Goal: Task Accomplishment & Management: Complete application form

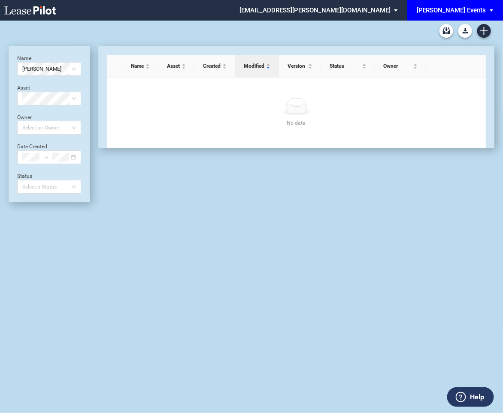
click at [483, 8] on div "[PERSON_NAME] Events" at bounding box center [450, 10] width 69 height 8
click at [437, 35] on div "[PERSON_NAME] Venues" at bounding box center [458, 37] width 67 height 9
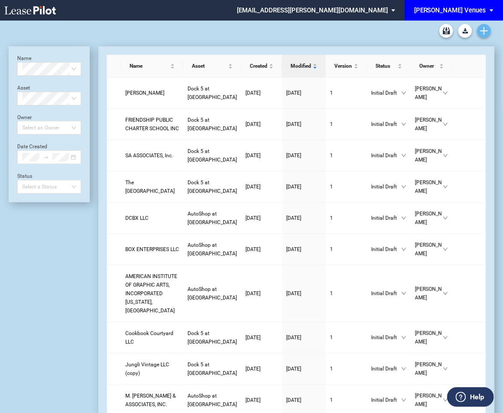
click at [484, 33] on use "Create new document" at bounding box center [484, 31] width 8 height 8
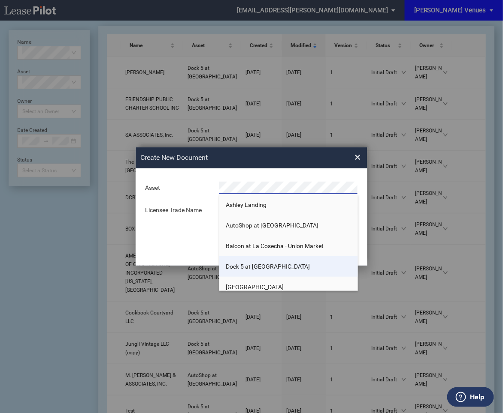
click at [244, 268] on span "Dock 5 at [GEOGRAPHIC_DATA]" at bounding box center [268, 266] width 84 height 7
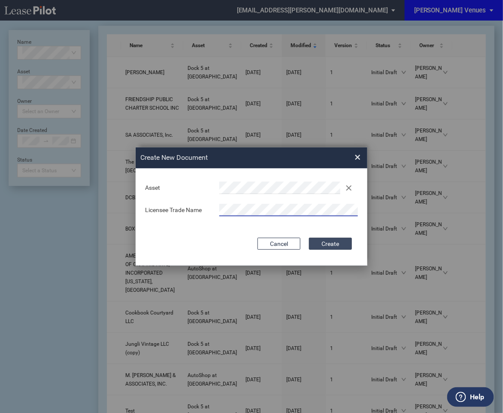
click at [323, 245] on button "Create" at bounding box center [330, 244] width 43 height 12
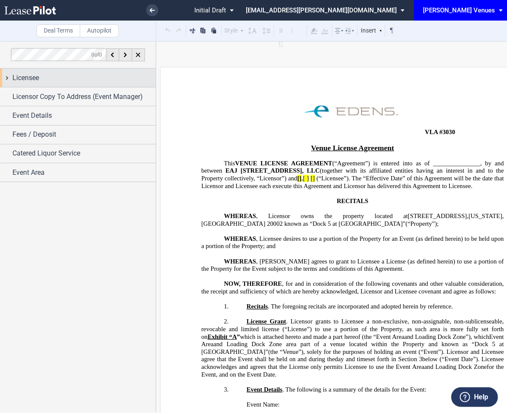
click at [35, 78] on span "Licensee" at bounding box center [25, 78] width 27 height 10
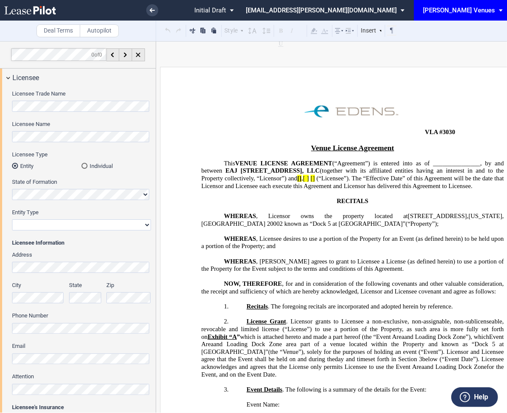
click at [0, 101] on html ".bocls-1{fill:#26354a;fill-rule:evenodd} Loading... × Pending... Pending... Ini…" at bounding box center [253, 206] width 507 height 413
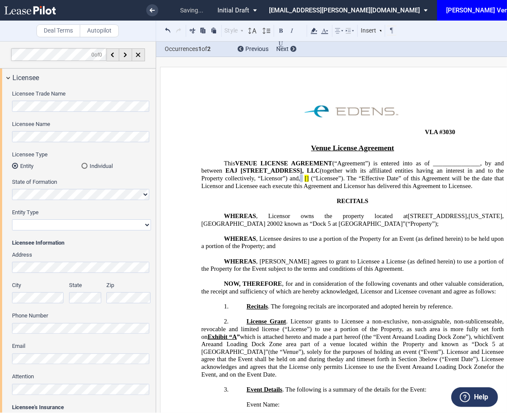
click at [54, 231] on div "Entity Type Corporation Limited Liability Company General Partnership Limited P…" at bounding box center [81, 224] width 139 height 30
click at [33, 225] on select "Corporation Limited Liability Company General Partnership Limited Partnership N…" at bounding box center [81, 225] width 139 height 11
click at [85, 225] on select "Corporation Limited Liability Company General Partnership Limited Partnership N…" at bounding box center [81, 225] width 139 height 11
select select "corporation"
click at [12, 220] on select "Corporation Limited Liability Company General Partnership Limited Partnership N…" at bounding box center [81, 225] width 139 height 11
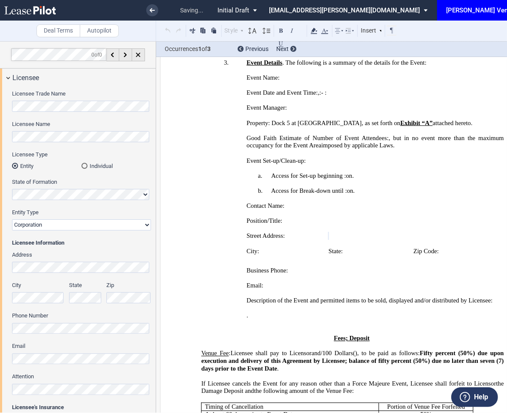
scroll to position [356, 0]
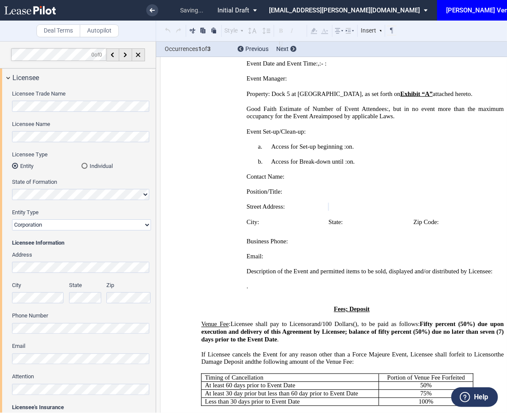
click at [0, 261] on html ".bocls-1{fill:#26354a;fill-rule:evenodd} Loading... × saving... Pending... Pend…" at bounding box center [253, 206] width 507 height 413
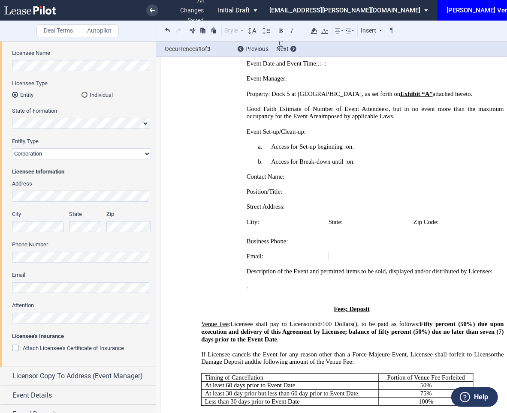
scroll to position [120, 0]
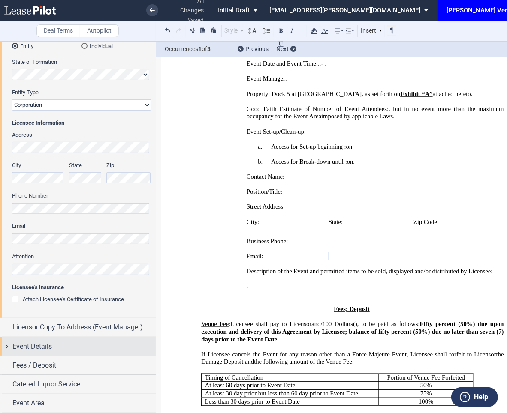
click at [20, 350] on span "Event Details" at bounding box center [31, 347] width 39 height 10
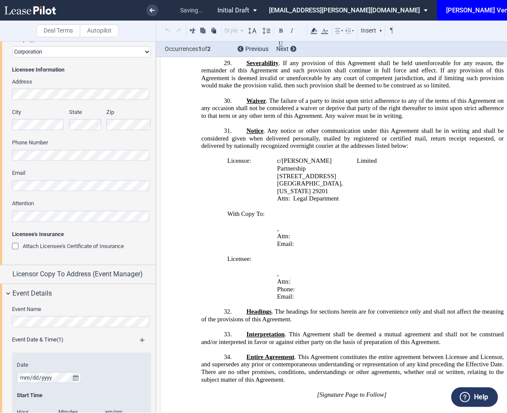
scroll to position [176, 0]
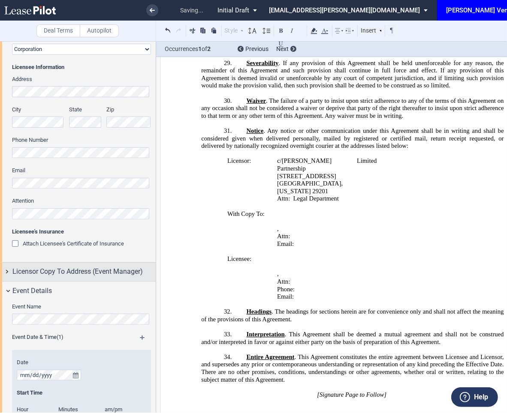
click at [75, 273] on span "Licensor Copy To Address (Event Manager)" at bounding box center [77, 272] width 130 height 10
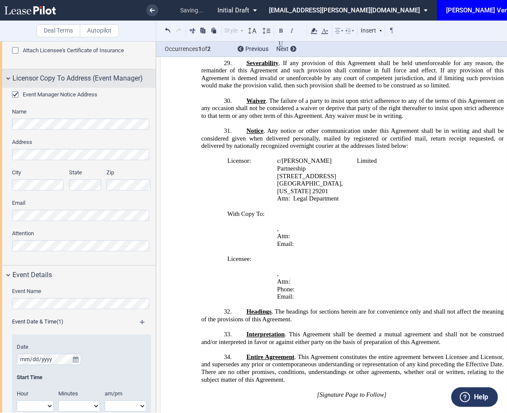
scroll to position [417, 0]
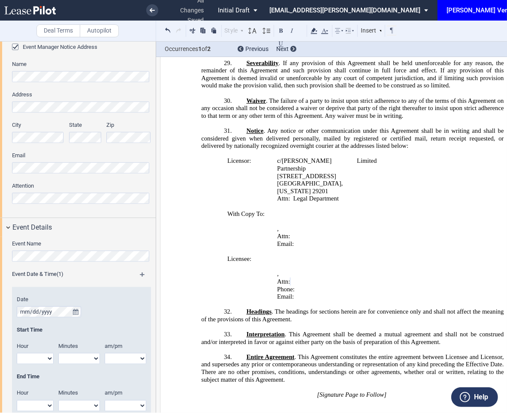
click at [54, 262] on div "Event Name" at bounding box center [81, 255] width 139 height 30
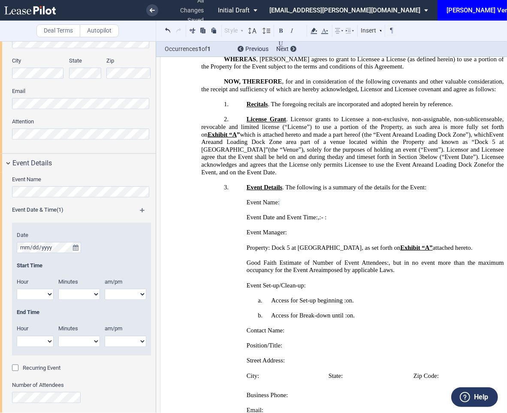
scroll to position [488, 0]
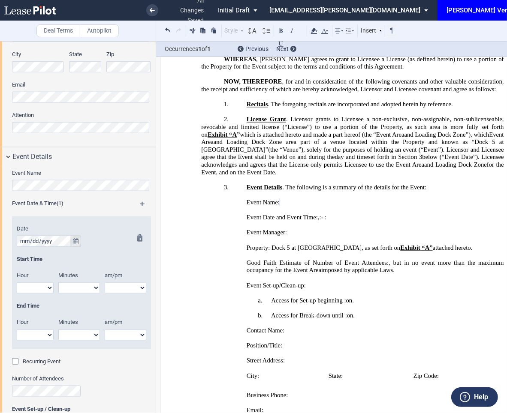
click at [77, 242] on icon "true" at bounding box center [76, 241] width 6 height 6
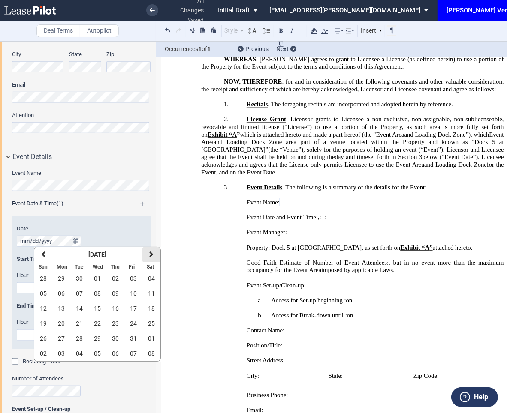
click at [154, 253] on button "next" at bounding box center [151, 254] width 18 height 15
click at [118, 307] on span "13" at bounding box center [115, 308] width 7 height 7
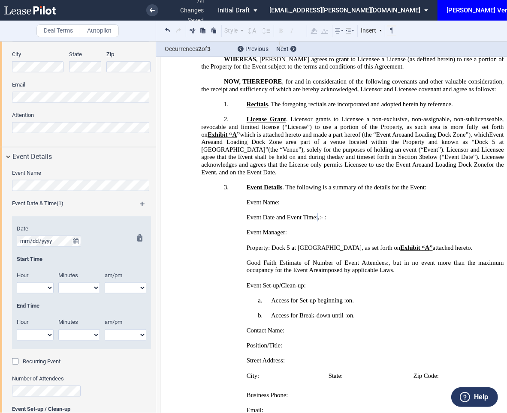
drag, startPoint x: 39, startPoint y: 286, endPoint x: 24, endPoint y: 286, distance: 14.2
click at [24, 286] on select "1 2 3 4 5 6 7 8 9 10 11 12" at bounding box center [35, 288] width 37 height 11
select select "6"
click at [17, 283] on select "1 2 3 4 5 6 7 8 9 10 11 12" at bounding box center [35, 288] width 37 height 11
click at [83, 292] on select "00 05 10 15 20 25 30 35 40 45 50 55" at bounding box center [79, 288] width 42 height 11
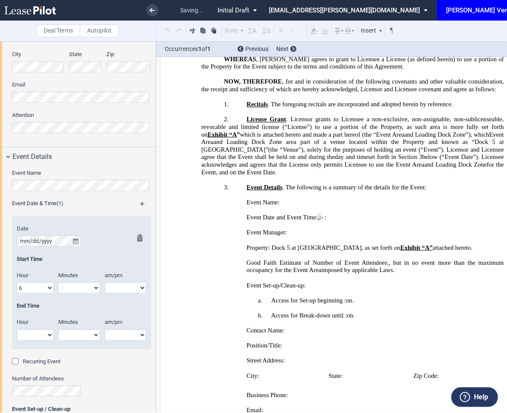
select select "30"
click at [58, 283] on select "00 05 10 15 20 25 30 35 40 45 50 55" at bounding box center [79, 288] width 42 height 11
click at [31, 332] on select "1 2 3 4 5 6 7 8 9 10 11 12" at bounding box center [35, 335] width 37 height 11
select select "9"
click at [17, 330] on select "1 2 3 4 5 6 7 8 9 10 11 12" at bounding box center [35, 335] width 37 height 11
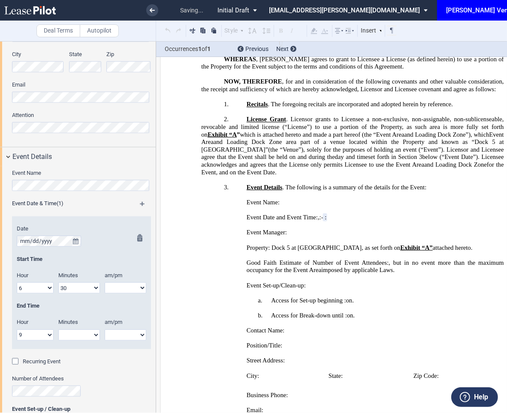
click at [85, 334] on select "00 05 10 15 20 25 30 35 40 45 50 55" at bounding box center [79, 335] width 42 height 11
select select "30"
click at [58, 330] on select "00 05 10 15 20 25 30 35 40 45 50 55" at bounding box center [79, 335] width 42 height 11
click at [116, 327] on div "am/pm" at bounding box center [125, 324] width 51 height 11
click at [125, 332] on select "am pm" at bounding box center [126, 335] width 42 height 11
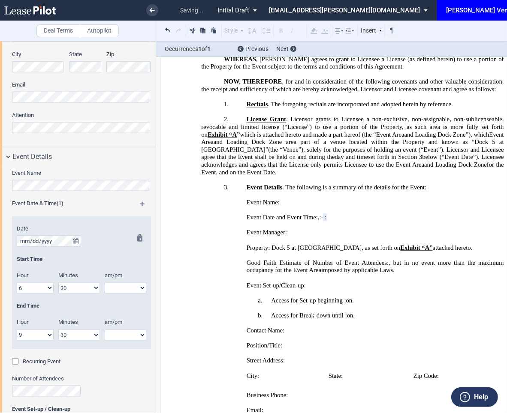
select select "pm"
click at [105, 330] on select "am pm" at bounding box center [126, 335] width 42 height 11
click at [129, 284] on select "am pm" at bounding box center [126, 288] width 42 height 11
select select "pm"
click at [105, 283] on select "am pm" at bounding box center [126, 288] width 42 height 11
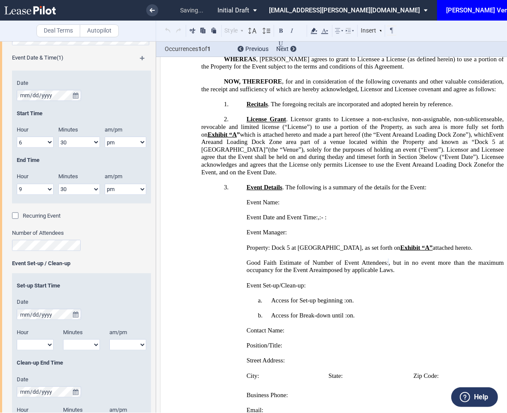
scroll to position [637, 0]
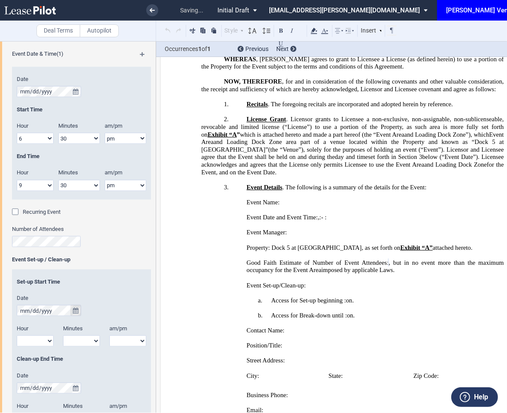
click at [74, 311] on icon "true" at bounding box center [76, 311] width 6 height 6
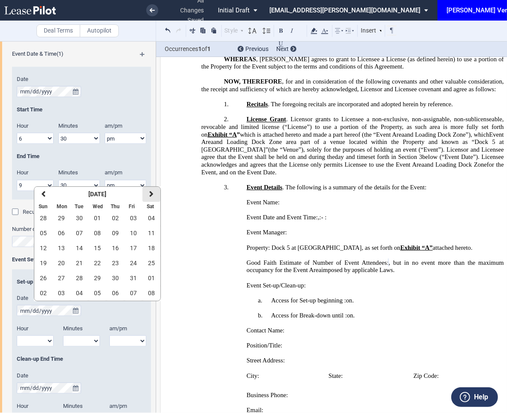
click at [151, 198] on button "next" at bounding box center [151, 194] width 18 height 15
click at [117, 250] on span "13" at bounding box center [115, 248] width 7 height 7
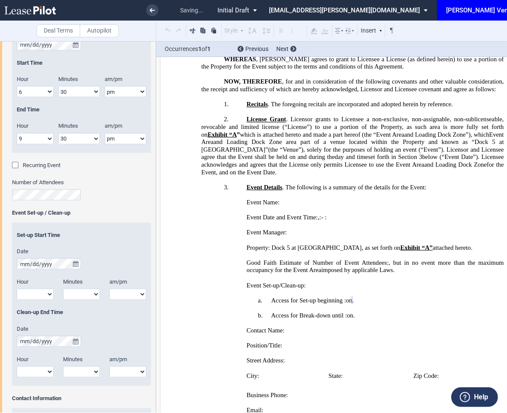
scroll to position [687, 0]
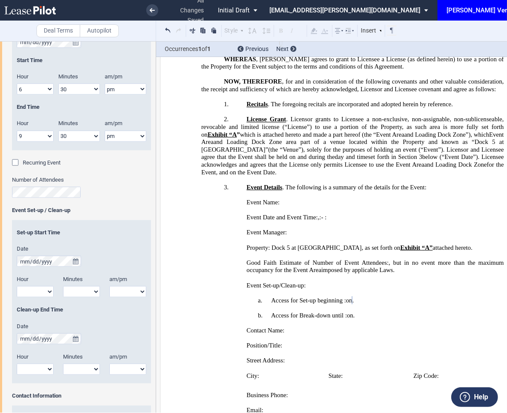
click at [42, 291] on select "1 2 3 4 5 6 7 8 9 10 11 12" at bounding box center [35, 292] width 37 height 11
select select "1"
click at [17, 287] on select "1 2 3 4 5 6 7 8 9 10 11 12" at bounding box center [35, 292] width 37 height 11
click at [73, 286] on div "Minutes" at bounding box center [81, 281] width 46 height 11
click at [82, 290] on select "00 05 10 15 20 25 30 35 40 45 50 55" at bounding box center [81, 292] width 37 height 11
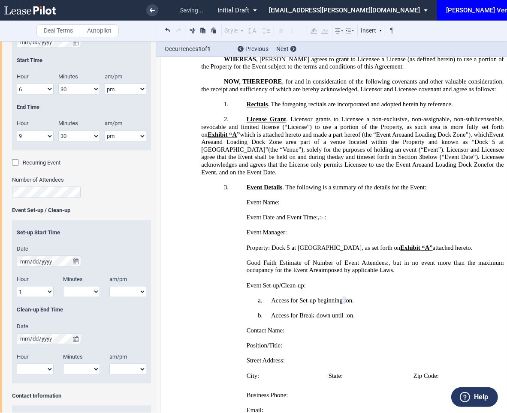
select select "30"
click at [63, 287] on select "00 05 10 15 20 25 30 35 40 45 50 55" at bounding box center [81, 292] width 37 height 11
click at [136, 293] on select "am pm" at bounding box center [127, 292] width 37 height 11
select select "pm"
click at [109, 287] on select "am pm" at bounding box center [127, 292] width 37 height 11
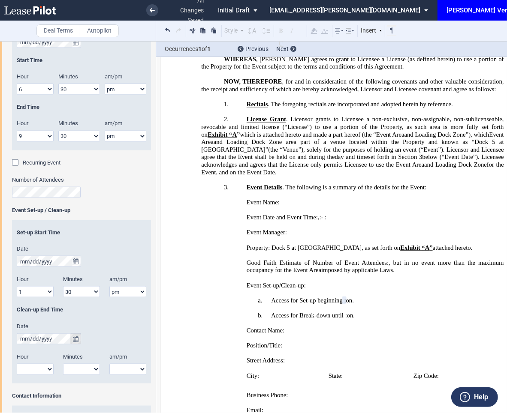
click at [78, 343] on button "true" at bounding box center [75, 339] width 11 height 11
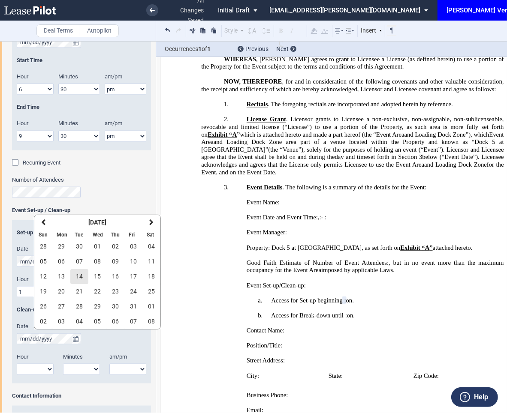
click at [69, 278] on button "13" at bounding box center [61, 276] width 18 height 15
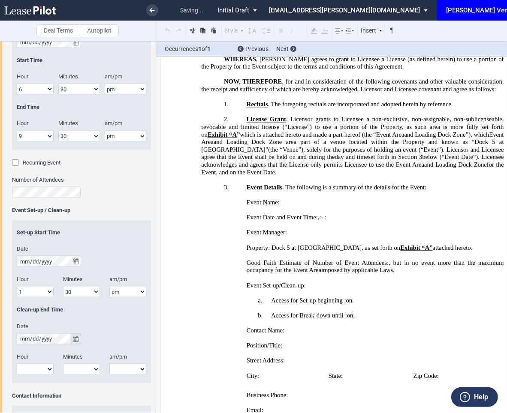
click at [75, 340] on icon "true" at bounding box center [76, 339] width 6 height 6
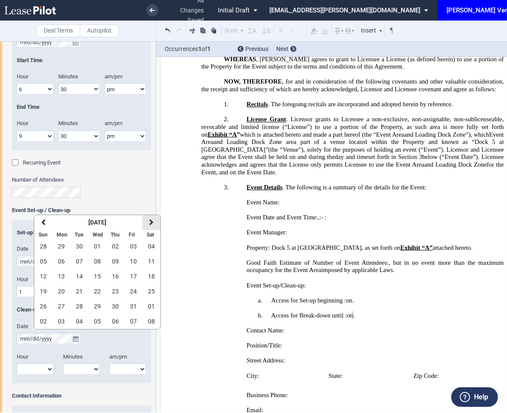
click at [149, 223] on icon "button" at bounding box center [151, 222] width 4 height 7
click at [79, 276] on span "11" at bounding box center [79, 276] width 7 height 7
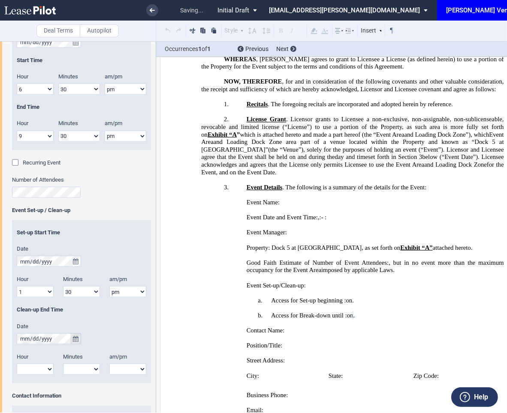
click at [76, 338] on icon "true" at bounding box center [76, 339] width 6 height 6
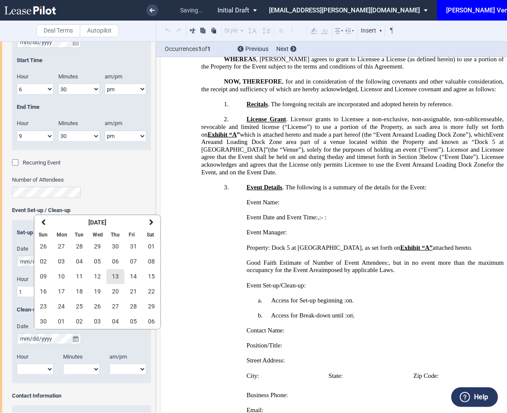
click at [115, 275] on span "13" at bounding box center [115, 276] width 7 height 7
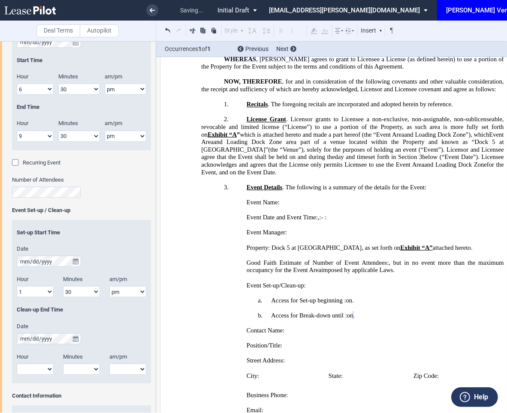
click at [33, 368] on select "1 2 3 4 5 6 7 8 9 10 11 12" at bounding box center [35, 369] width 37 height 11
click at [17, 364] on select "1 2 3 4 5 6 7 8 9 10 11 12" at bounding box center [35, 369] width 37 height 11
click at [39, 368] on select "1 2 3 4 5 6 7 8 9 10 11 12" at bounding box center [35, 369] width 37 height 11
select select "11"
click at [17, 364] on select "1 2 3 4 5 6 7 8 9 10 11 12" at bounding box center [35, 369] width 37 height 11
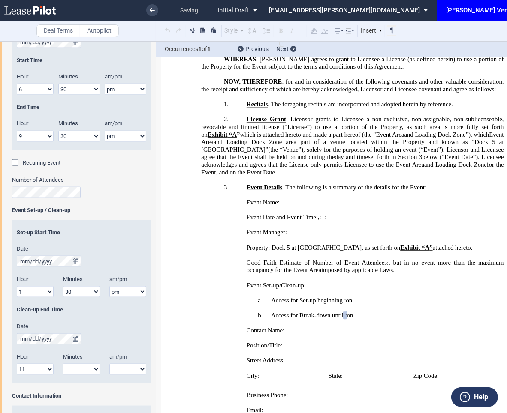
click at [86, 368] on select "00 05 10 15 20 25 30 35 40 45 50 55" at bounding box center [81, 369] width 37 height 11
select select "00"
click at [63, 364] on select "00 05 10 15 20 25 30 35 40 45 50 55" at bounding box center [81, 369] width 37 height 11
click at [131, 365] on select "am pm" at bounding box center [127, 369] width 37 height 11
select select "pm"
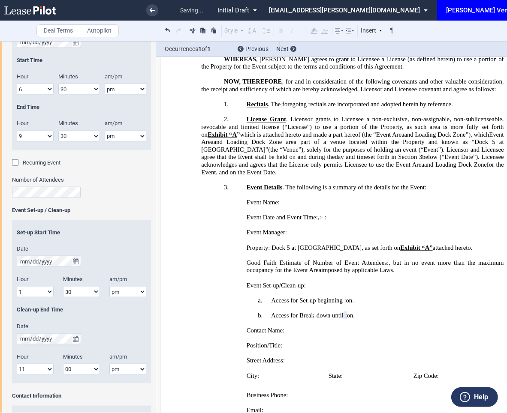
click at [109, 364] on select "am pm" at bounding box center [127, 369] width 37 height 11
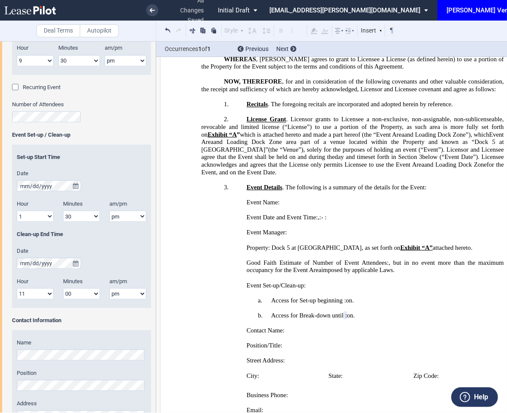
scroll to position [763, 0]
click at [79, 292] on select "00 05 10 15 20 25 30 35 40 45 50 55" at bounding box center [81, 293] width 37 height 11
select select "30"
click at [63, 288] on select "00 05 10 15 20 25 30 35 40 45 50 55" at bounding box center [81, 293] width 37 height 11
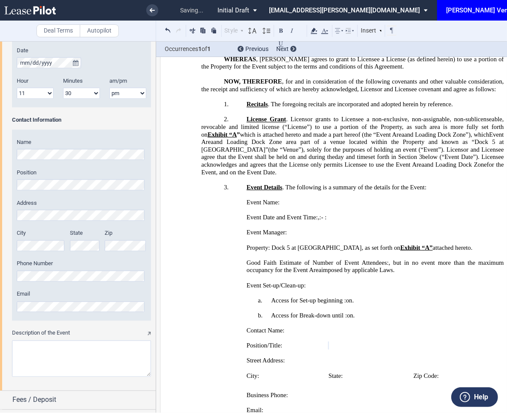
scroll to position [998, 0]
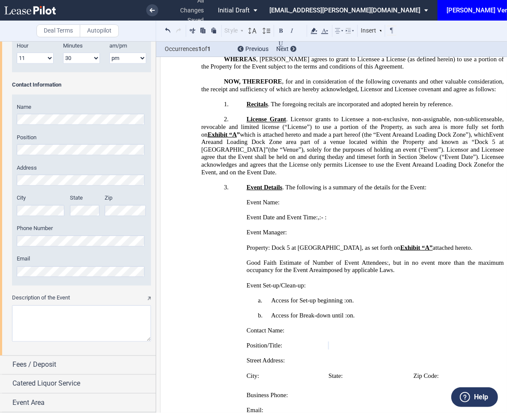
click at [42, 316] on textarea "Description of the Event" at bounding box center [81, 324] width 139 height 36
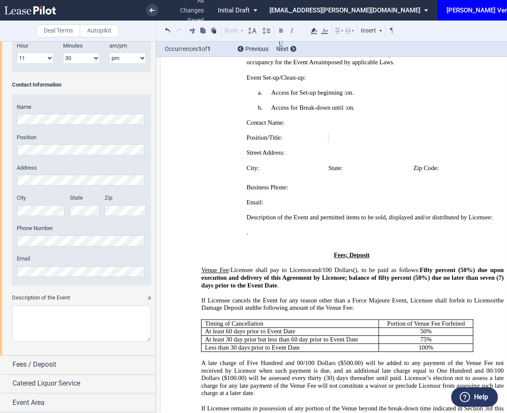
scroll to position [410, 0]
type textarea "Annual whiskey festival with Washingtonian"
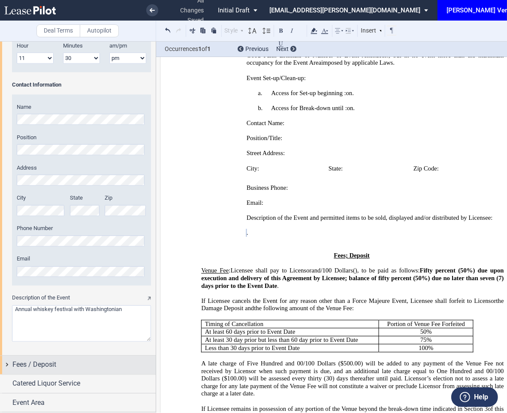
click at [52, 367] on span "Fees / Deposit" at bounding box center [34, 365] width 44 height 10
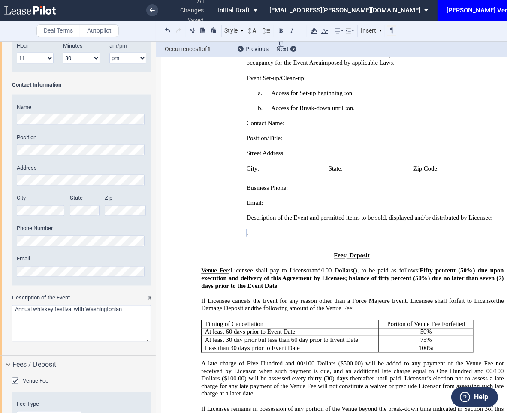
scroll to position [1111, 0]
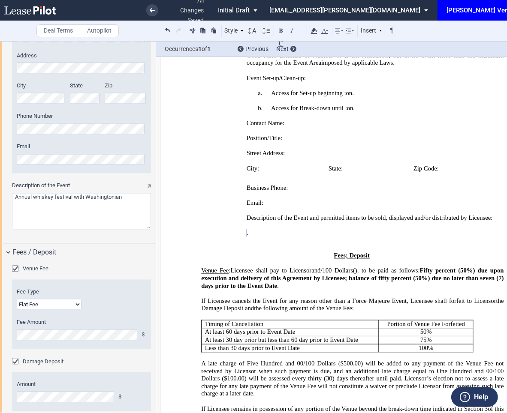
click at [15, 268] on div "Venue Fee" at bounding box center [16, 270] width 9 height 9
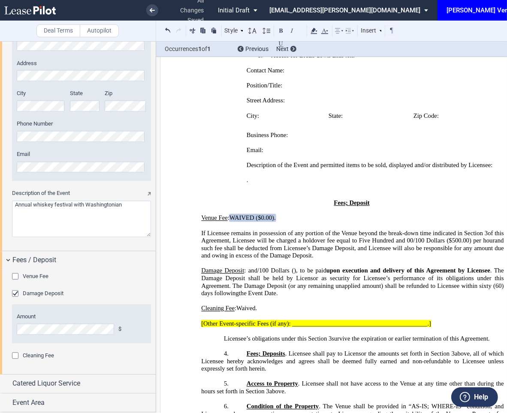
scroll to position [462, 0]
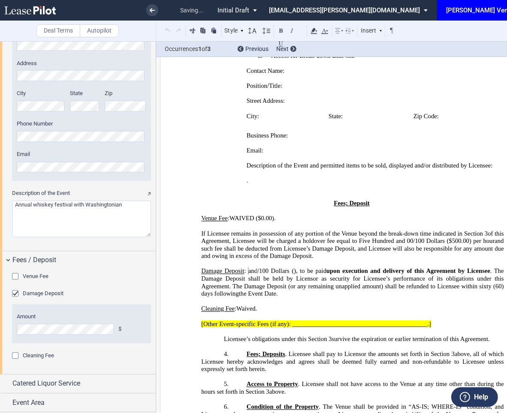
click at [15, 355] on div "Cleaning Fee" at bounding box center [16, 357] width 9 height 9
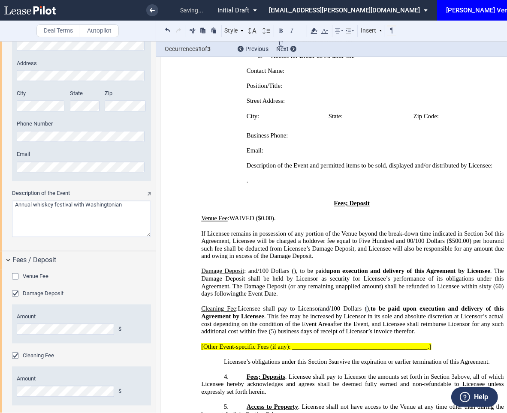
scroll to position [1147, 0]
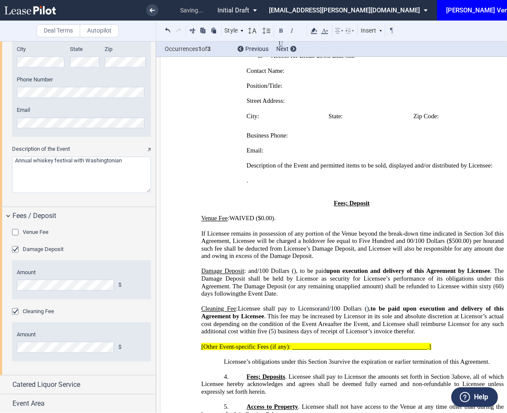
click at [335, 344] on span "[Other Event-specific Fees (if any): __________________________________________…" at bounding box center [316, 347] width 230 height 7
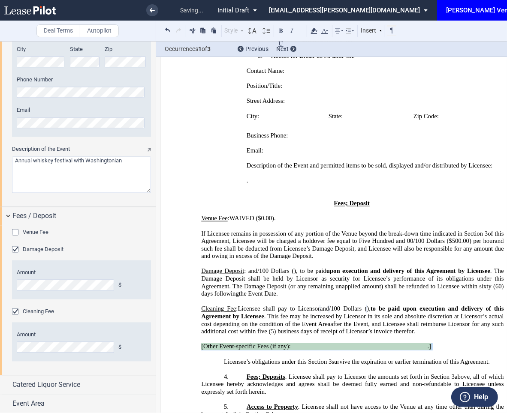
click at [335, 344] on span "[Other Event-specific Fees (if any): __________________________________________…" at bounding box center [316, 347] width 230 height 7
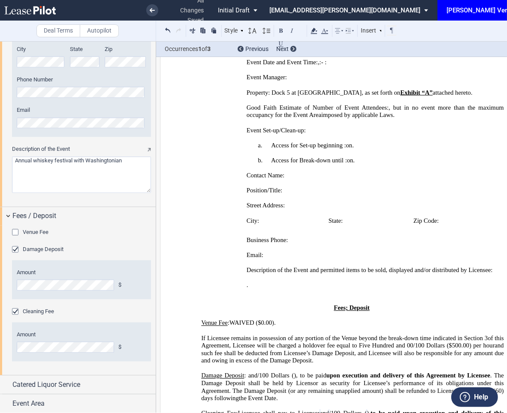
scroll to position [1148, 0]
click at [51, 383] on span "Catered Liquor Service" at bounding box center [46, 385] width 68 height 10
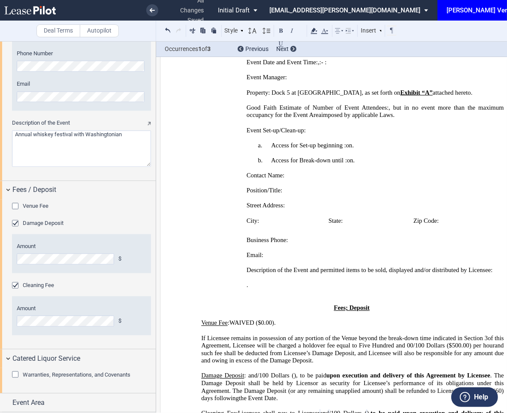
click at [49, 380] on editor-control "Warranties, Representations, and Covenants" at bounding box center [81, 379] width 139 height 17
click at [35, 377] on span "Warranties, Representations, and Covenants" at bounding box center [77, 375] width 108 height 6
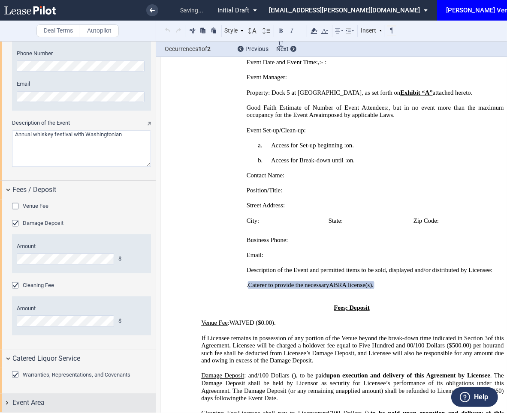
click at [42, 398] on span "Event Area" at bounding box center [28, 403] width 32 height 10
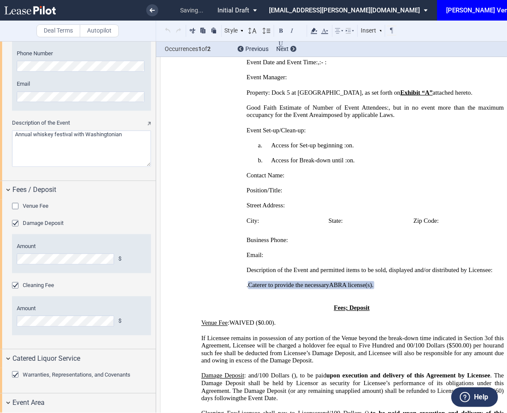
scroll to position [1256, 0]
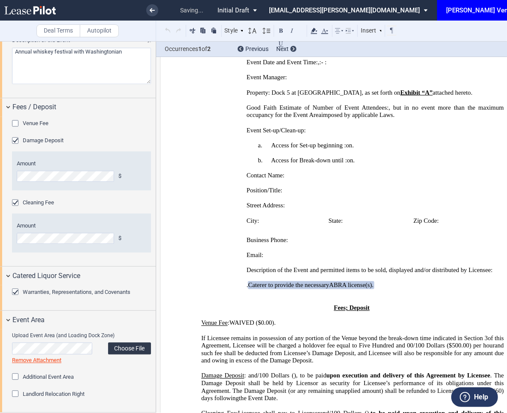
click at [134, 347] on label "Choose File" at bounding box center [129, 349] width 43 height 12
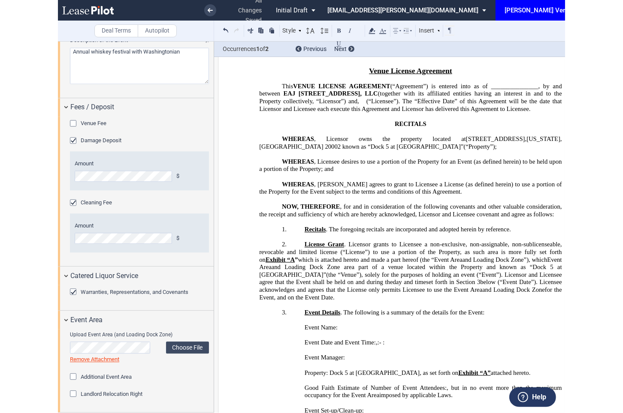
scroll to position [0, 0]
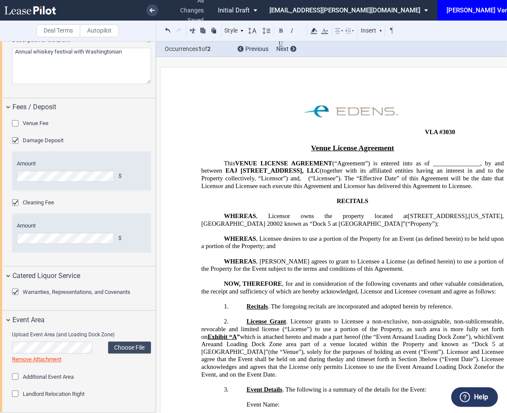
click at [1, 138] on div "Venue Fee Fee Type Flat Fee % of Gross Sales % of Ticket Sales Fee Amount $ Fee…" at bounding box center [78, 192] width 156 height 150
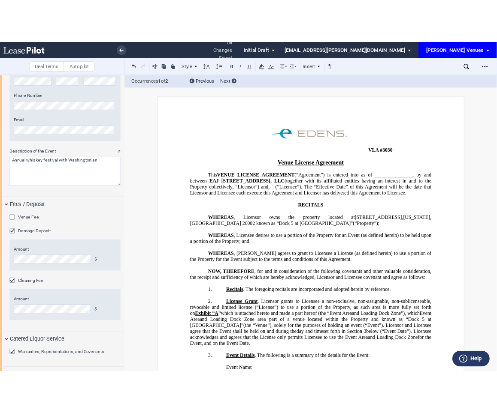
scroll to position [1256, 0]
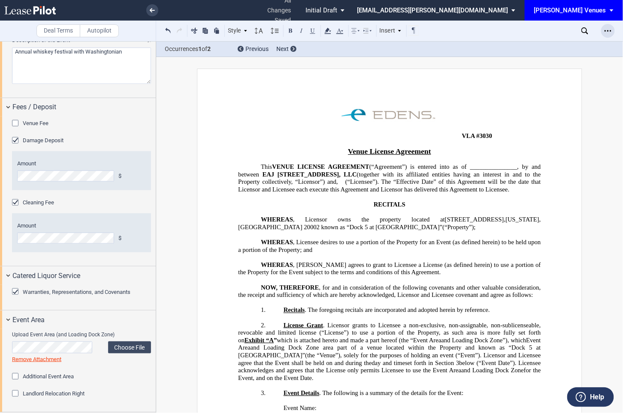
click at [507, 30] on icon "Open Lease options menu" at bounding box center [607, 30] width 7 height 7
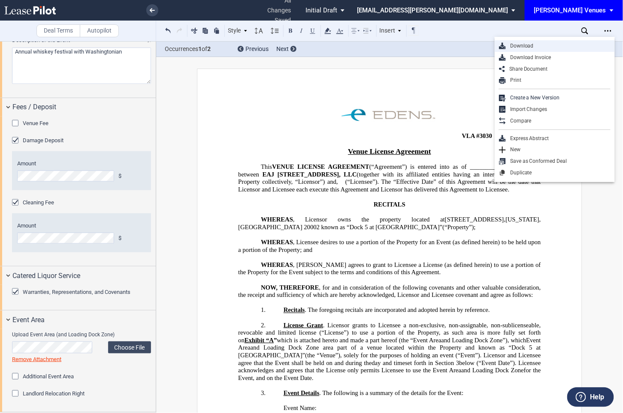
click at [507, 46] on div "Download" at bounding box center [558, 45] width 105 height 7
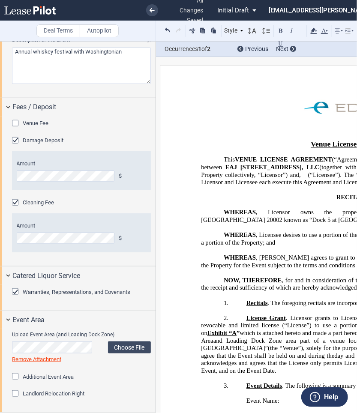
click at [0, 165] on div "Venue Fee Fee Type Flat Fee % of Gross Sales % of Ticket Sales Fee Amount $ Fee…" at bounding box center [78, 192] width 156 height 150
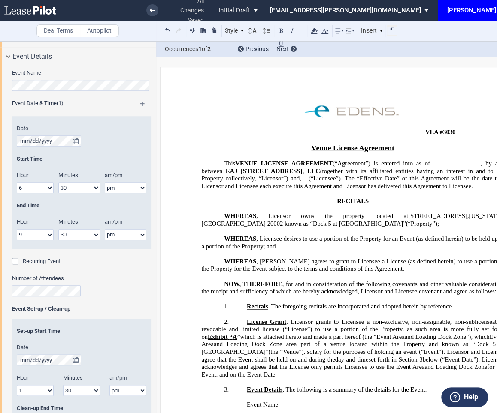
scroll to position [402, 0]
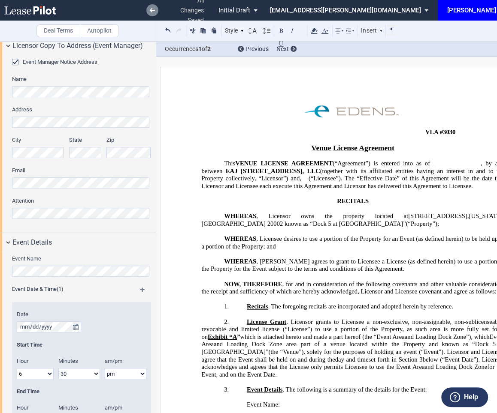
click at [152, 9] on use at bounding box center [152, 10] width 5 height 4
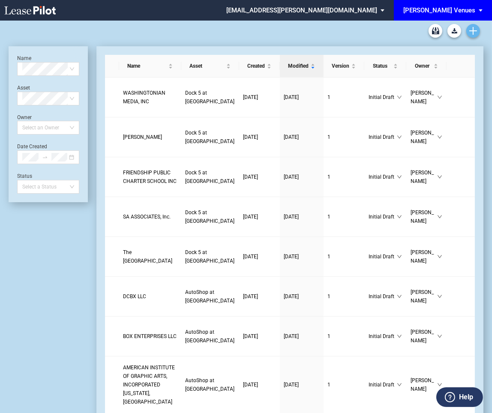
drag, startPoint x: 473, startPoint y: 35, endPoint x: 479, endPoint y: 30, distance: 8.0
click at [479, 30] on link "Create new document" at bounding box center [474, 31] width 14 height 14
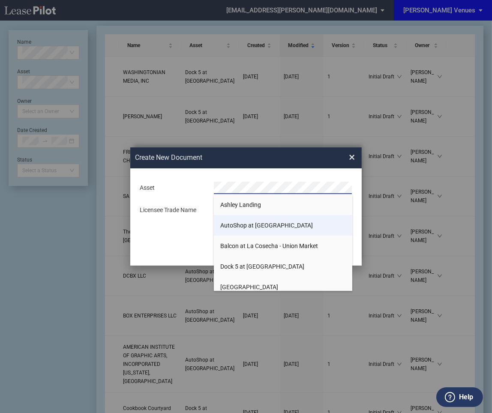
click at [251, 222] on span "AutoShop at [GEOGRAPHIC_DATA]" at bounding box center [266, 225] width 93 height 7
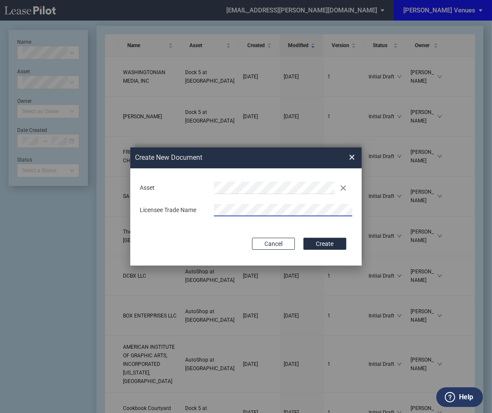
click at [179, 212] on div "Licensee Trade Name" at bounding box center [246, 210] width 223 height 13
click at [323, 244] on button "Create" at bounding box center [325, 244] width 43 height 12
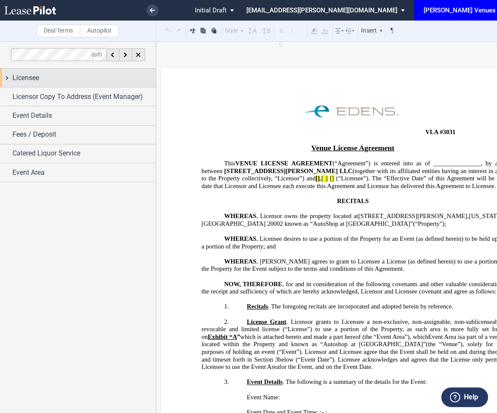
click at [33, 74] on span "Licensee" at bounding box center [25, 78] width 27 height 10
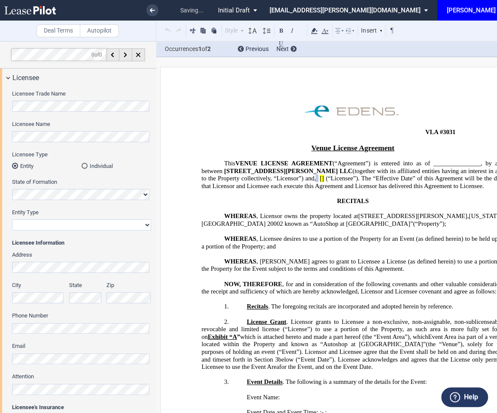
click at [25, 223] on select "Corporation Limited Liability Company General Partnership Limited Partnership N…" at bounding box center [81, 225] width 139 height 11
click at [34, 224] on select "Corporation Limited Liability Company General Partnership Limited Partnership N…" at bounding box center [81, 225] width 139 height 11
select select "non-profit corporation"
click at [12, 220] on select "Corporation Limited Liability Company General Partnership Limited Partnership N…" at bounding box center [81, 225] width 139 height 11
click at [148, 10] on link at bounding box center [152, 10] width 12 height 12
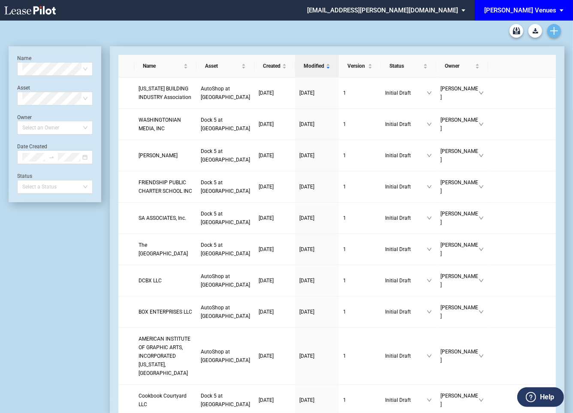
click at [492, 28] on icon "Create new document" at bounding box center [554, 31] width 8 height 8
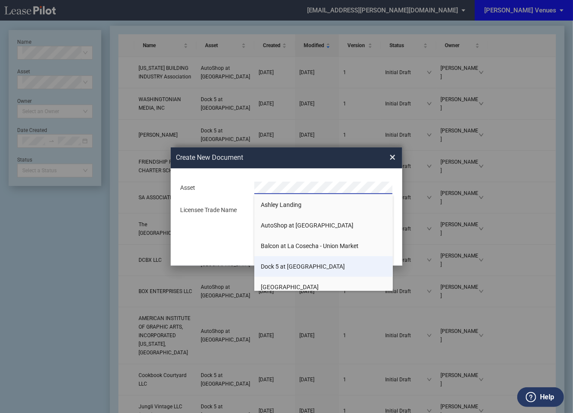
click at [295, 267] on span "Dock 5 at [GEOGRAPHIC_DATA]" at bounding box center [303, 266] width 84 height 7
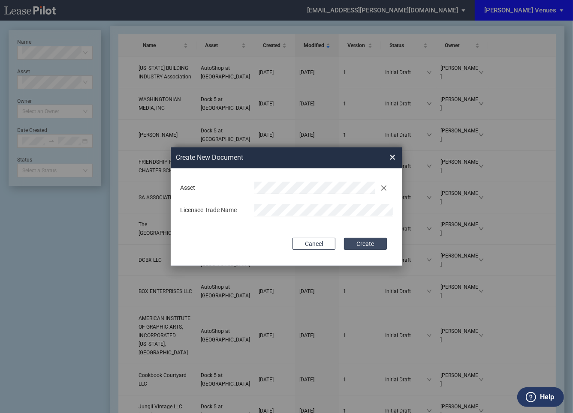
click at [366, 242] on button "Create" at bounding box center [365, 244] width 43 height 12
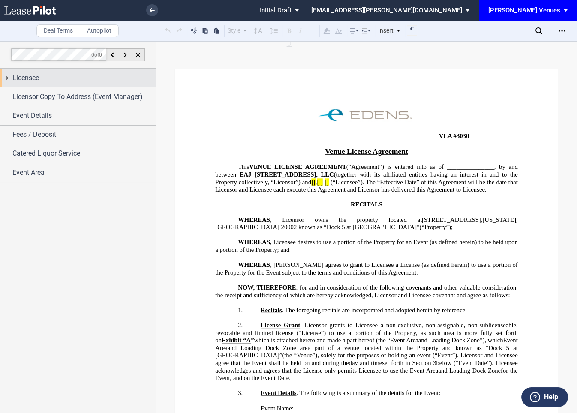
click at [46, 79] on div "Licensee" at bounding box center [83, 78] width 143 height 10
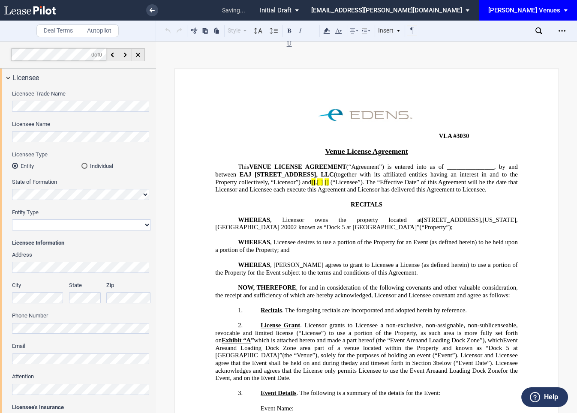
click at [0, 105] on html ".bocls-1{fill:#26354a;fill-rule:evenodd} Loading... × saving... Pending... Pend…" at bounding box center [288, 206] width 577 height 413
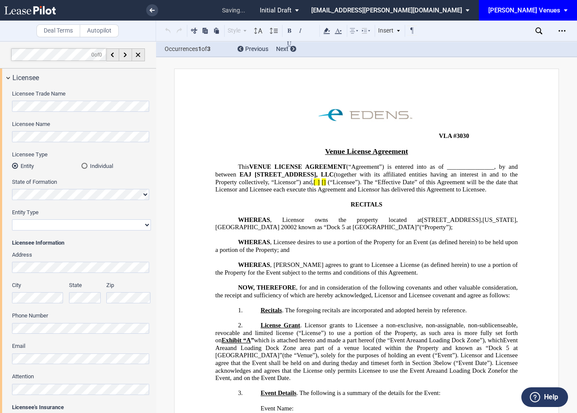
click at [0, 136] on html ".bocls-1{fill:#26354a;fill-rule:evenodd} Loading... × saving... Pending... Pend…" at bounding box center [288, 206] width 577 height 413
click at [45, 223] on select "Corporation Limited Liability Company General Partnership Limited Partnership N…" at bounding box center [81, 225] width 139 height 11
select select "limited liability company"
click at [12, 220] on select "Corporation Limited Liability Company General Partnership Limited Partnership N…" at bounding box center [81, 225] width 139 height 11
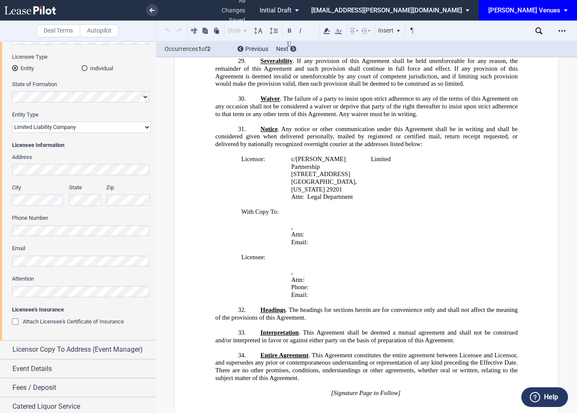
scroll to position [120, 0]
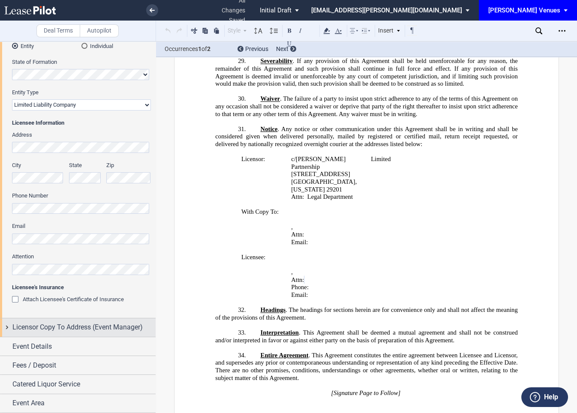
click at [44, 329] on span "Licensor Copy To Address (Event Manager)" at bounding box center [77, 328] width 130 height 10
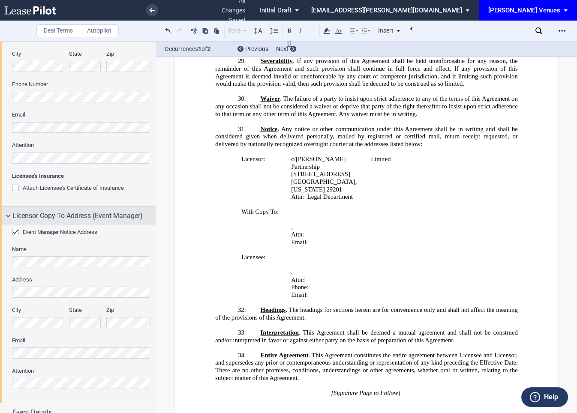
scroll to position [298, 0]
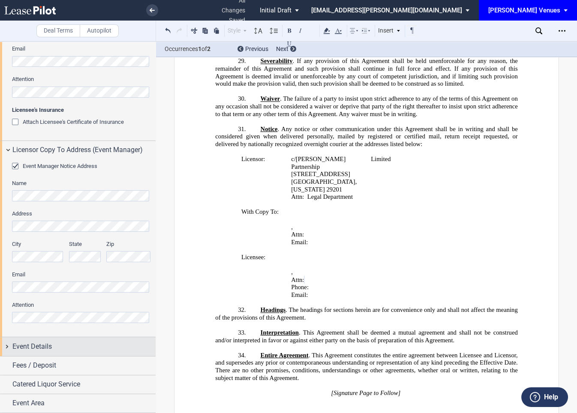
click at [26, 345] on span "Event Details" at bounding box center [31, 347] width 39 height 10
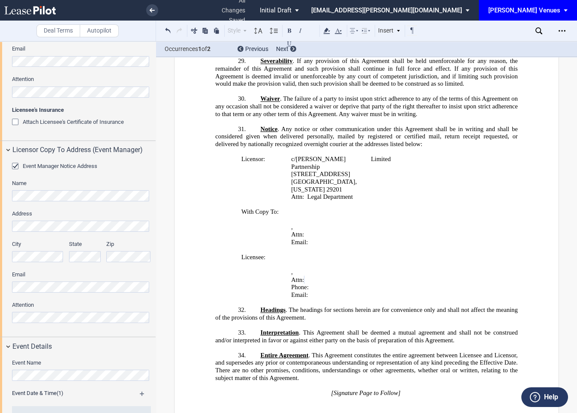
scroll to position [528, 0]
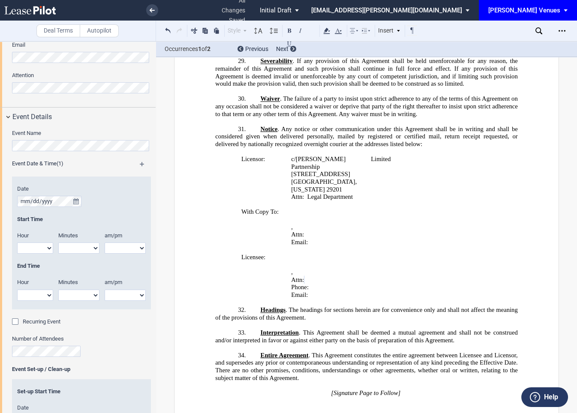
click at [21, 140] on div "Event Name" at bounding box center [81, 141] width 139 height 22
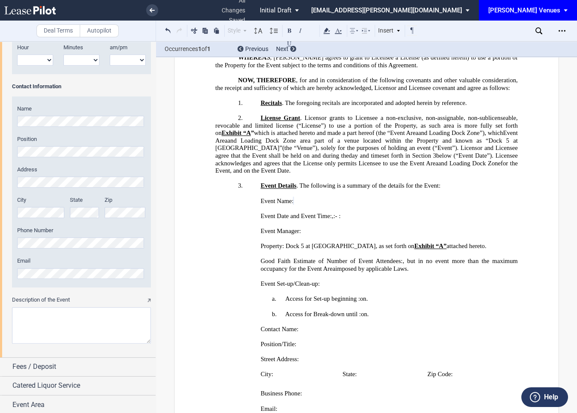
scroll to position [998, 0]
click at [57, 317] on textarea "Description of the Event" at bounding box center [81, 324] width 139 height 36
paste textarea "Holiday Event bringing together policymakers and Square Sellers"
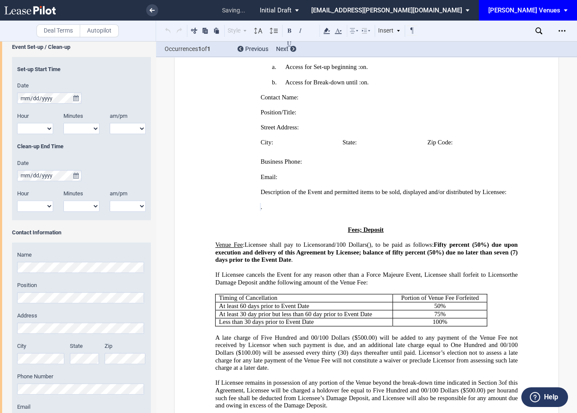
scroll to position [849, 0]
type textarea "Holiday Event bringing together policymakers and Square Sellers"
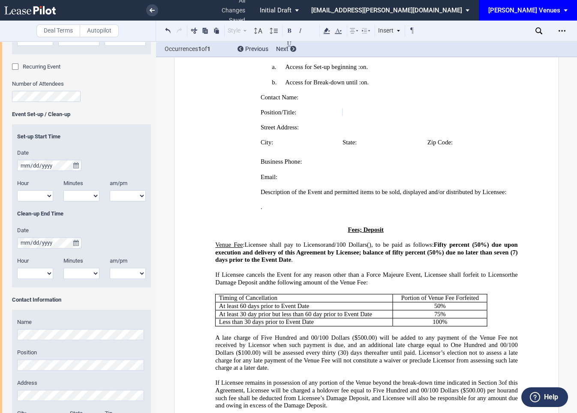
scroll to position [775, 0]
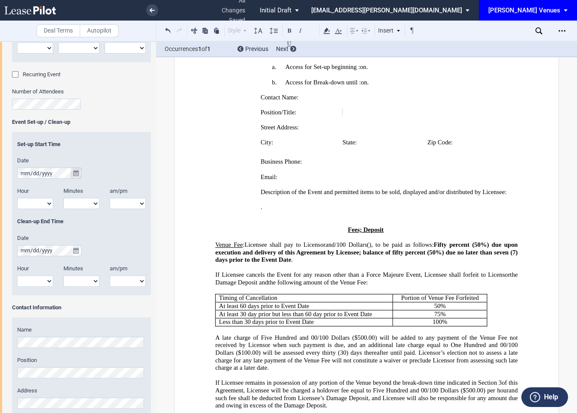
click at [76, 172] on icon "true" at bounding box center [76, 173] width 6 height 6
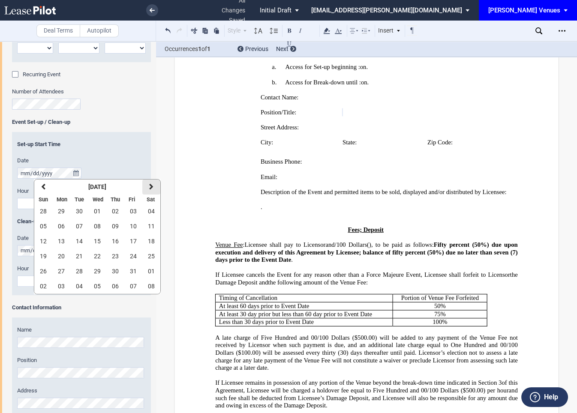
click at [150, 188] on icon "button" at bounding box center [151, 187] width 4 height 7
click at [113, 214] on span "04" at bounding box center [115, 211] width 7 height 7
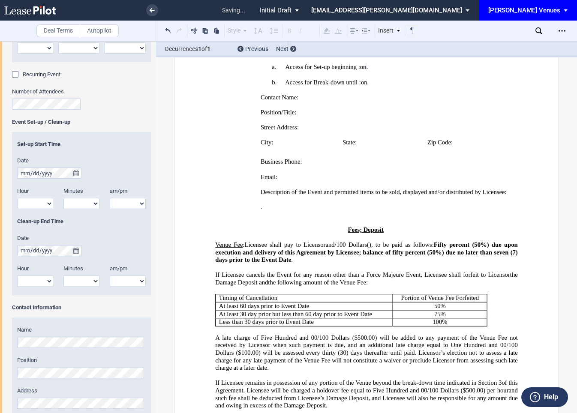
click at [49, 206] on select "1 2 3 4 5 6 7 8 9 10 11 12" at bounding box center [35, 203] width 36 height 11
select select "6"
click at [17, 198] on select "1 2 3 4 5 6 7 8 9 10 11 12" at bounding box center [35, 203] width 36 height 11
click at [42, 281] on select "1 2 3 4 5 6 7 8 9 10 11 12" at bounding box center [35, 281] width 36 height 11
select select "9"
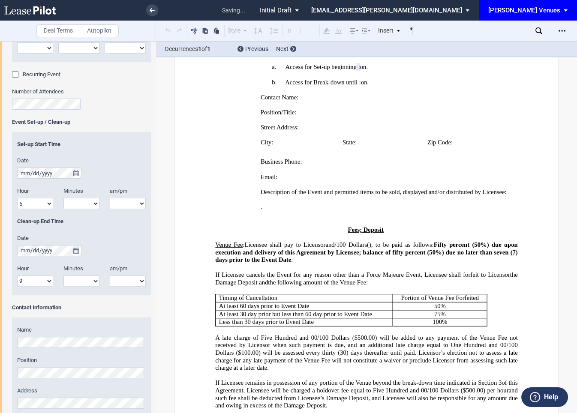
click at [17, 276] on select "1 2 3 4 5 6 7 8 9 10 11 12" at bounding box center [35, 281] width 36 height 11
click at [80, 202] on select "00 05 10 15 20 25 30 35 40 45 50 55" at bounding box center [81, 203] width 36 height 11
select select "00"
click at [63, 198] on select "00 05 10 15 20 25 30 35 40 45 50 55" at bounding box center [81, 203] width 36 height 11
click at [72, 280] on select "00 05 10 15 20 25 30 35 40 45 50 55" at bounding box center [81, 281] width 36 height 11
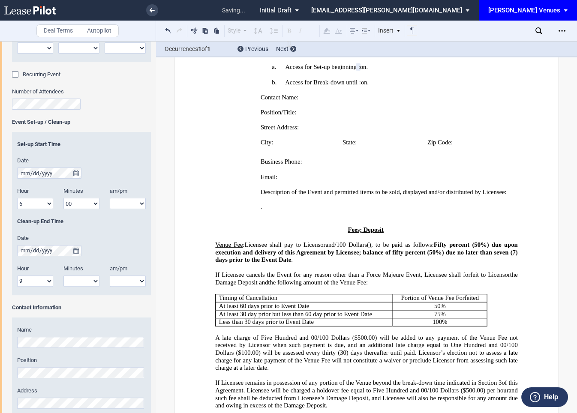
select select "00"
click at [63, 276] on select "00 05 10 15 20 25 30 35 40 45 50 55" at bounding box center [81, 281] width 36 height 11
click at [133, 203] on select "am pm" at bounding box center [128, 203] width 36 height 11
select select "pm"
click at [110, 198] on select "am pm" at bounding box center [128, 203] width 36 height 11
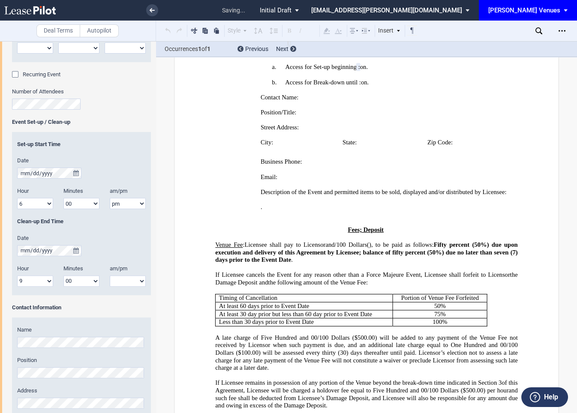
click at [131, 281] on select "am pm" at bounding box center [128, 281] width 36 height 11
select select "pm"
click at [110, 276] on select "am pm" at bounding box center [128, 281] width 36 height 11
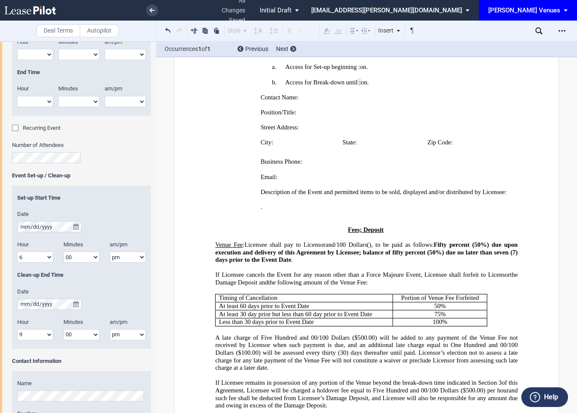
scroll to position [721, 0]
click at [32, 261] on select "1 2 3 4 5 6 7 8 9 10 11 12" at bounding box center [35, 258] width 36 height 11
select select "10"
click at [17, 253] on select "1 2 3 4 5 6 7 8 9 10 11 12" at bounding box center [35, 258] width 36 height 11
click at [122, 259] on select "am pm" at bounding box center [128, 258] width 36 height 11
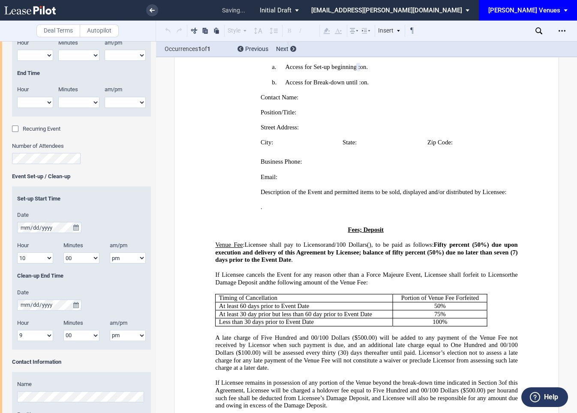
select select "am"
click at [110, 253] on select "am pm" at bounding box center [128, 258] width 36 height 11
click at [75, 304] on icon "true" at bounding box center [76, 305] width 6 height 6
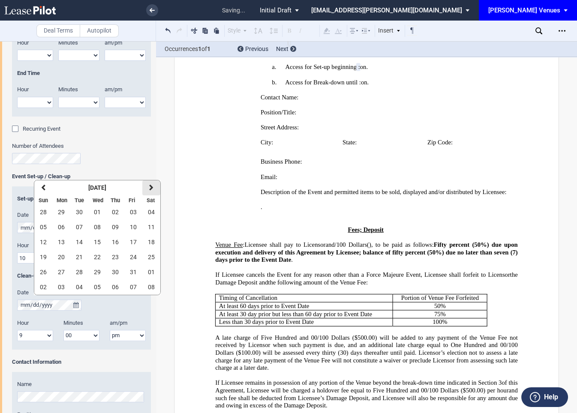
click at [151, 190] on icon "button" at bounding box center [151, 187] width 4 height 7
click at [114, 210] on span "04" at bounding box center [115, 212] width 7 height 7
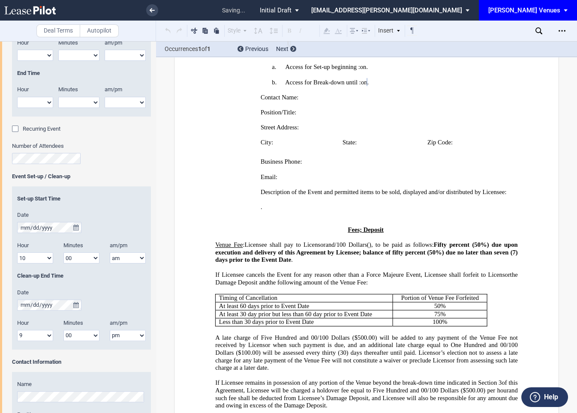
click at [42, 336] on select "1 2 3 4 5 6 7 8 9 10 11 12" at bounding box center [35, 335] width 36 height 11
select select "11"
click at [17, 330] on select "1 2 3 4 5 6 7 8 9 10 11 12" at bounding box center [35, 335] width 36 height 11
click at [75, 333] on select "00 05 10 15 20 25 30 35 40 45 50 55" at bounding box center [81, 335] width 36 height 11
click at [121, 335] on select "am pm" at bounding box center [128, 335] width 36 height 11
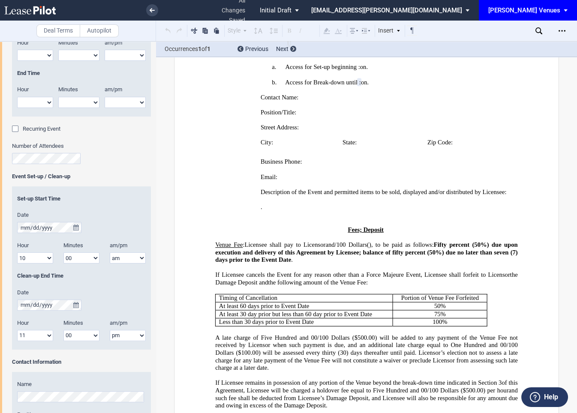
click at [123, 271] on div "am/pm am pm" at bounding box center [128, 257] width 46 height 30
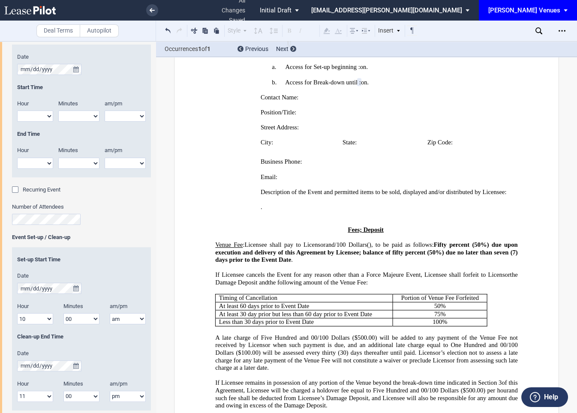
scroll to position [659, 0]
click at [35, 164] on select "1 2 3 4 5 6 7 8 9 10 11 12" at bounding box center [35, 163] width 36 height 11
select select "9"
click at [17, 158] on select "1 2 3 4 5 6 7 8 9 10 11 12" at bounding box center [35, 163] width 36 height 11
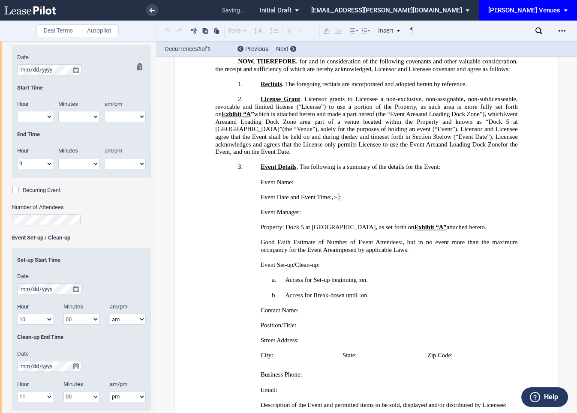
scroll to position [223, 0]
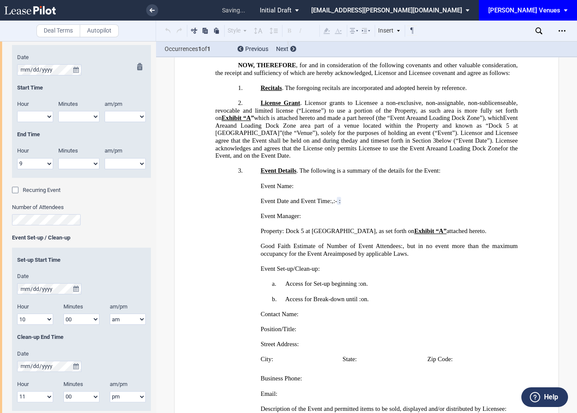
click at [124, 163] on select "am pm" at bounding box center [125, 163] width 41 height 11
select select "pm"
click at [105, 158] on select "am pm" at bounding box center [125, 163] width 41 height 11
click at [85, 162] on select "00 05 10 15 20 25 30 35 40 45 50 55" at bounding box center [78, 163] width 41 height 11
select select "00"
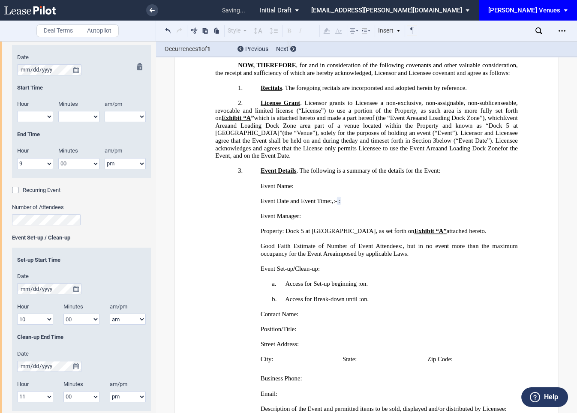
click at [58, 158] on select "00 05 10 15 20 25 30 35 40 45 50 55" at bounding box center [78, 163] width 41 height 11
click at [27, 116] on select "1 2 3 4 5 6 7 8 9 10 11 12" at bounding box center [35, 116] width 36 height 11
select select "6"
click at [17, 111] on select "1 2 3 4 5 6 7 8 9 10 11 12" at bounding box center [35, 116] width 36 height 11
click at [75, 115] on select "00 05 10 15 20 25 30 35 40 45 50 55" at bounding box center [78, 116] width 41 height 11
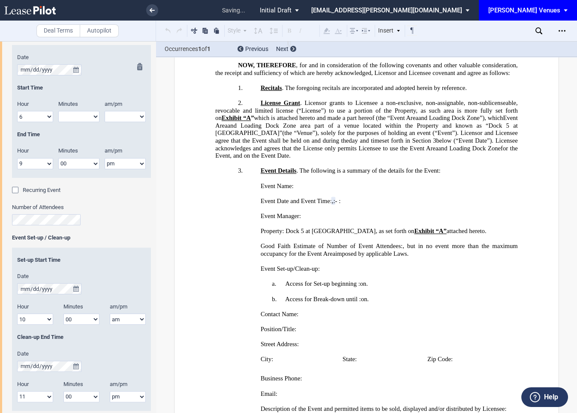
select select "00"
click at [58, 111] on select "00 05 10 15 20 25 30 35 40 45 50 55" at bounding box center [78, 116] width 41 height 11
click at [114, 116] on select "am pm" at bounding box center [125, 116] width 41 height 11
select select "pm"
click at [105, 111] on select "am pm" at bounding box center [125, 116] width 41 height 11
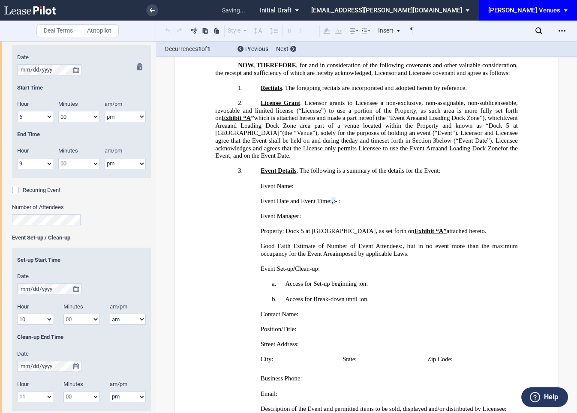
scroll to position [639, 0]
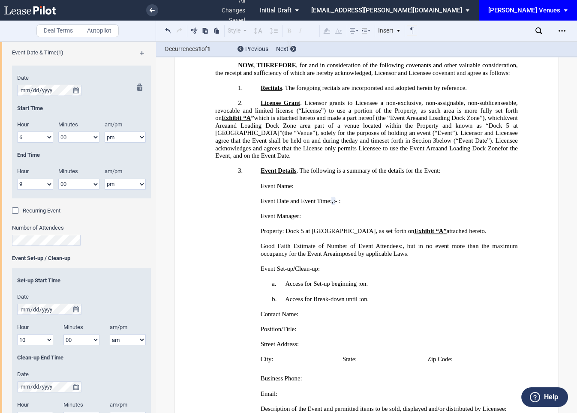
drag, startPoint x: 76, startPoint y: 89, endPoint x: 57, endPoint y: 102, distance: 23.2
click at [57, 102] on div "Date Start Time Hour 1 2 3 4 5 6 7 8 9 10 11 12" at bounding box center [81, 136] width 129 height 124
click at [76, 91] on icon "true" at bounding box center [76, 91] width 6 height 6
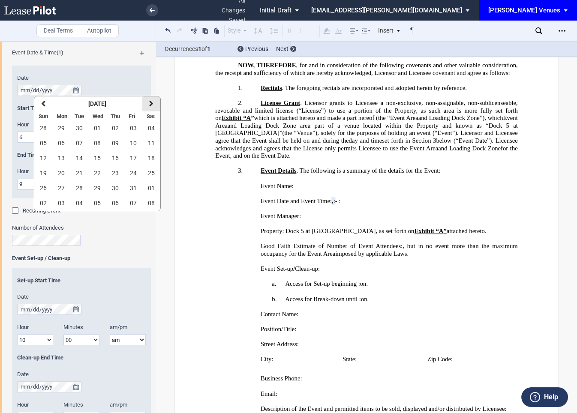
click at [146, 105] on button "next" at bounding box center [151, 104] width 18 height 15
click at [112, 128] on span "04" at bounding box center [115, 128] width 7 height 7
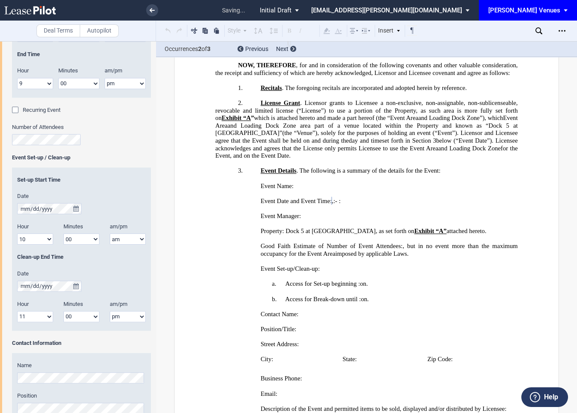
scroll to position [740, 0]
click at [121, 133] on div "Number of Attendees" at bounding box center [81, 134] width 139 height 22
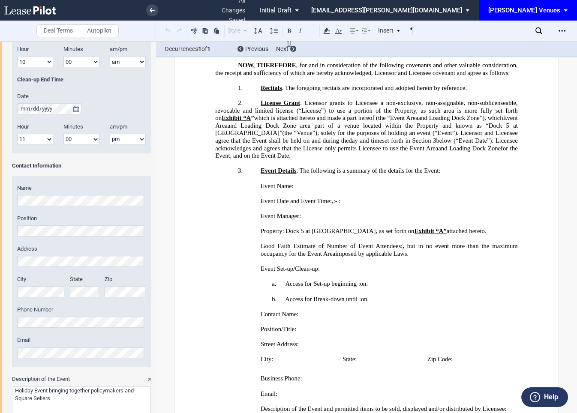
scroll to position [998, 0]
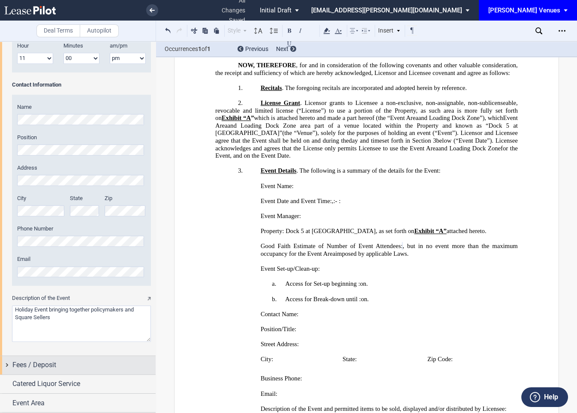
click at [92, 362] on div "Fees / Deposit" at bounding box center [83, 365] width 143 height 10
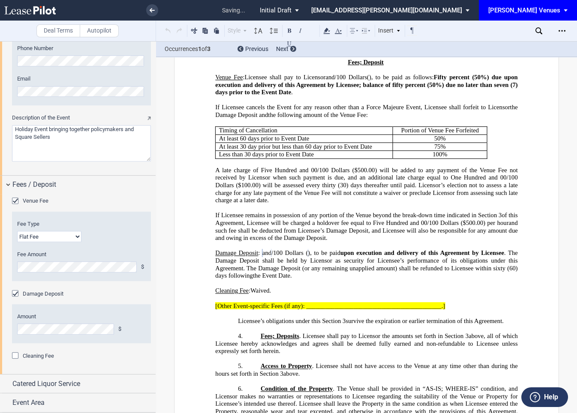
scroll to position [647, 0]
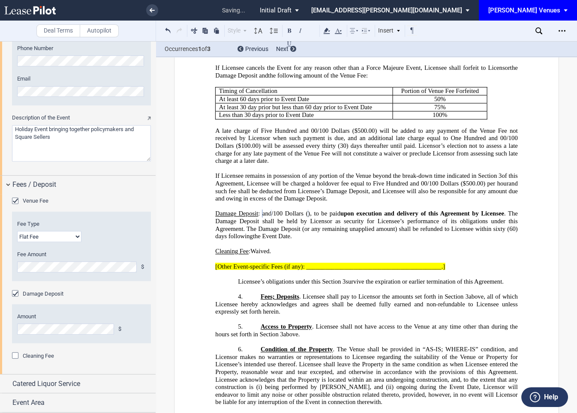
click at [319, 263] on span "[Other Event-specific Fees (if any): __________________________________________…" at bounding box center [330, 266] width 230 height 7
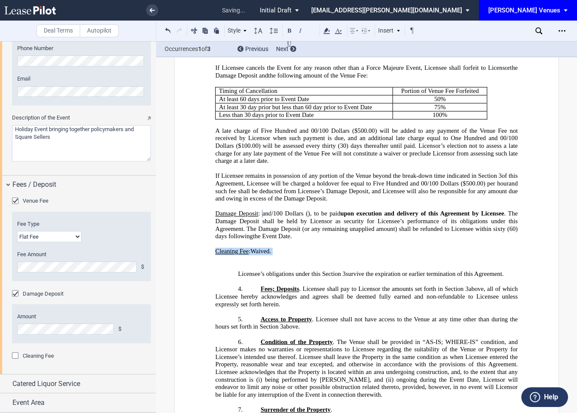
drag, startPoint x: 284, startPoint y: 242, endPoint x: 212, endPoint y: 235, distance: 71.9
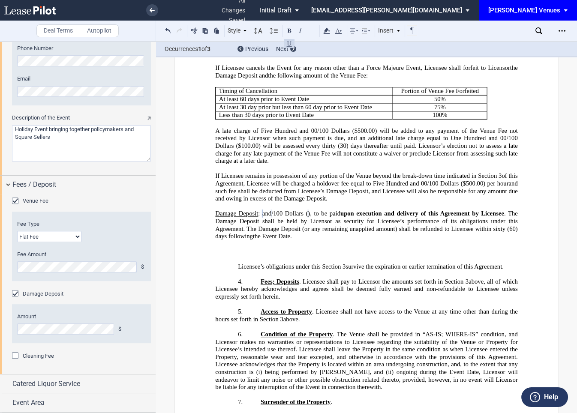
click at [238, 248] on p "﻿" at bounding box center [366, 252] width 302 height 8
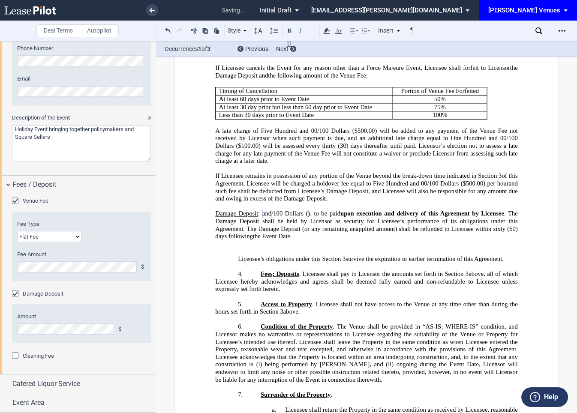
click at [138, 296] on div "Damage Deposit" at bounding box center [81, 294] width 139 height 9
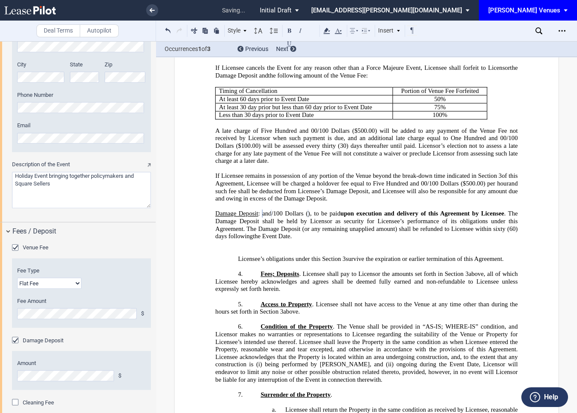
scroll to position [1179, 0]
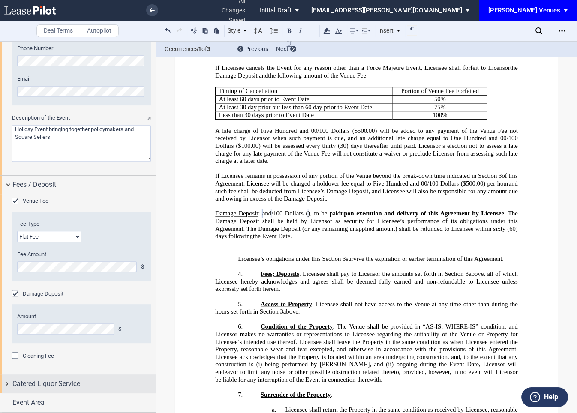
click at [92, 388] on div "Catered Liquor Service" at bounding box center [83, 384] width 143 height 10
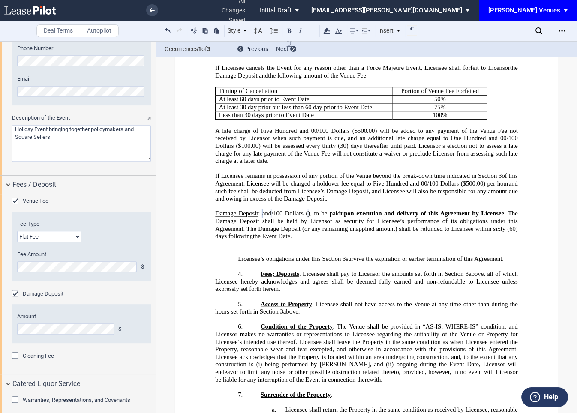
scroll to position [1204, 0]
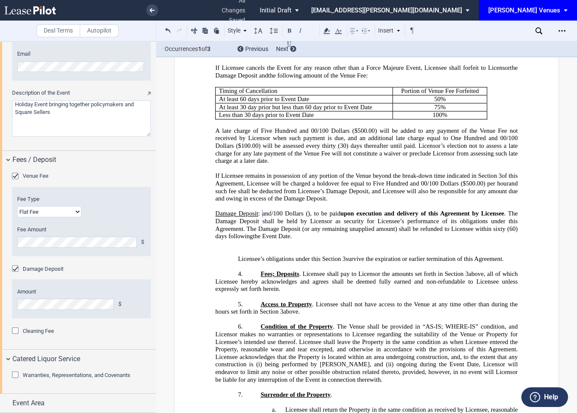
click at [79, 377] on span "Warranties, Representations, and Covenants" at bounding box center [77, 375] width 108 height 6
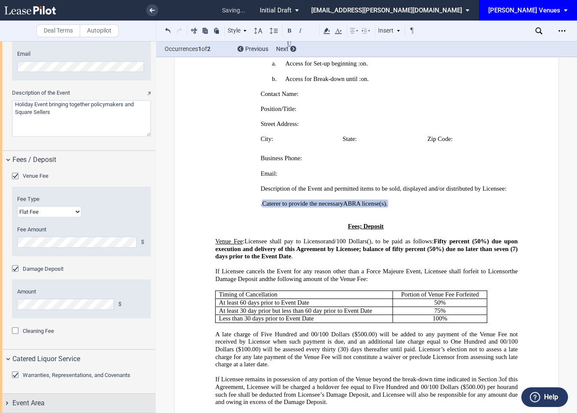
click at [36, 402] on span "Event Area" at bounding box center [28, 403] width 32 height 10
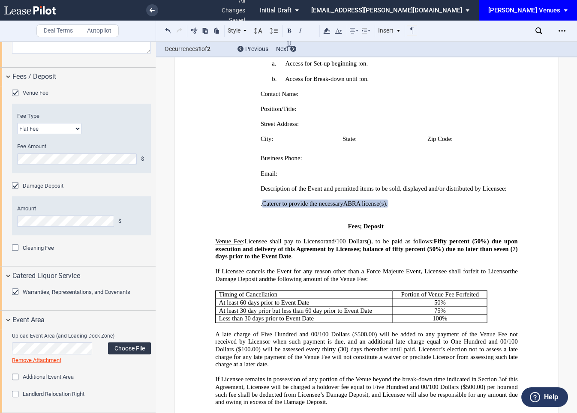
click at [133, 347] on label "Choose File" at bounding box center [129, 349] width 43 height 12
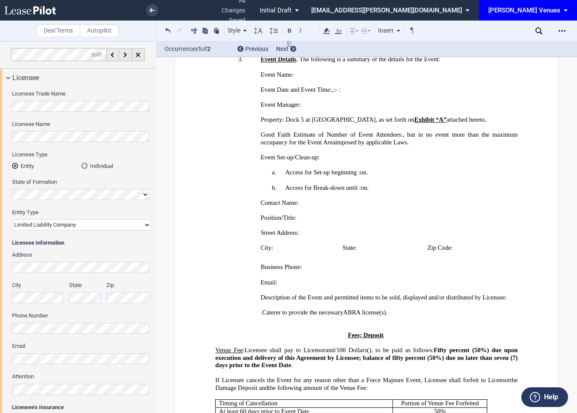
scroll to position [335, 0]
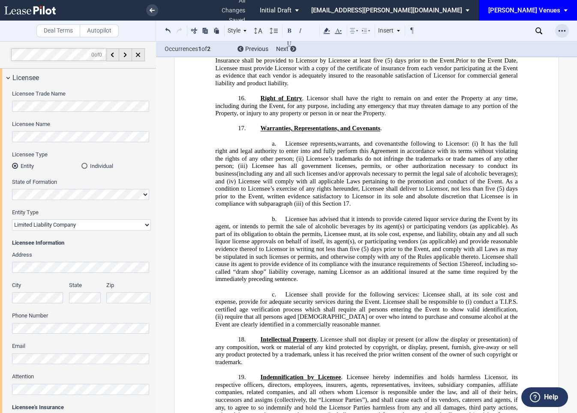
click at [561, 29] on icon "Open Lease options menu" at bounding box center [562, 30] width 7 height 7
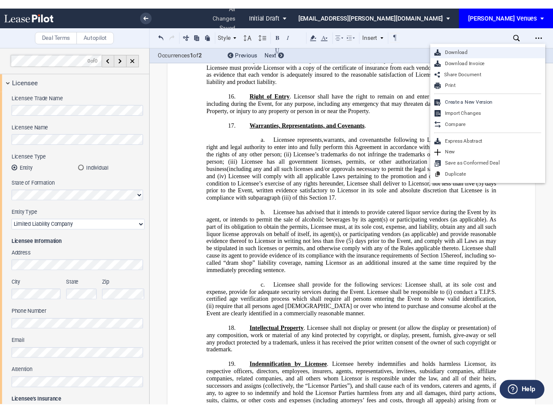
scroll to position [1668, 0]
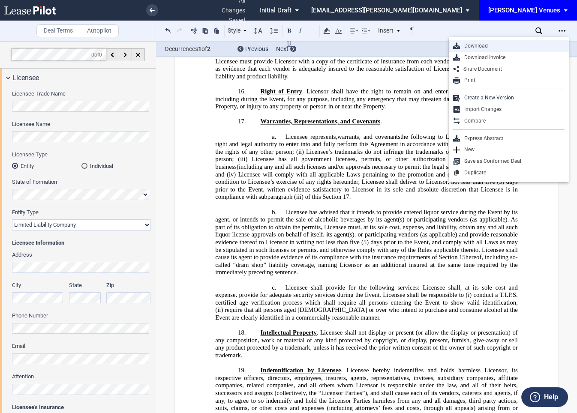
click at [481, 43] on div "Download" at bounding box center [512, 45] width 105 height 7
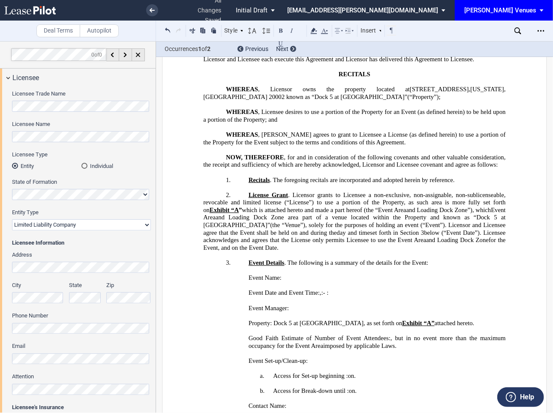
scroll to position [0, 0]
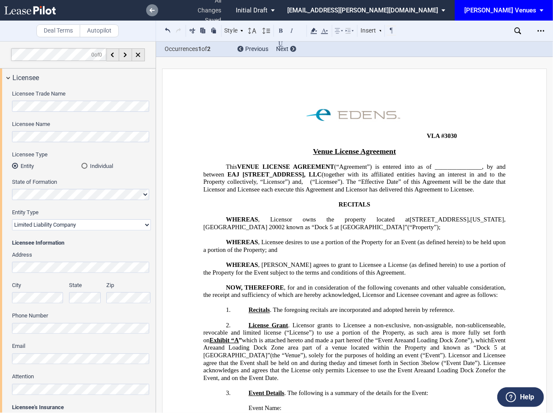
click at [151, 10] on use at bounding box center [152, 10] width 5 height 4
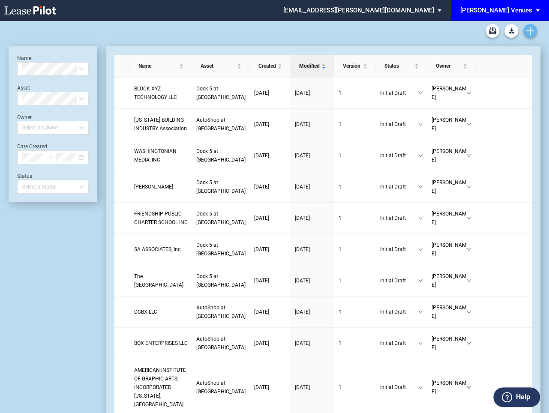
click at [529, 32] on icon "Create new document" at bounding box center [531, 31] width 8 height 8
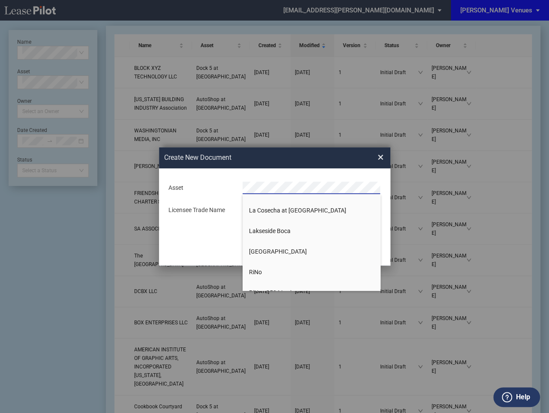
scroll to position [145, 0]
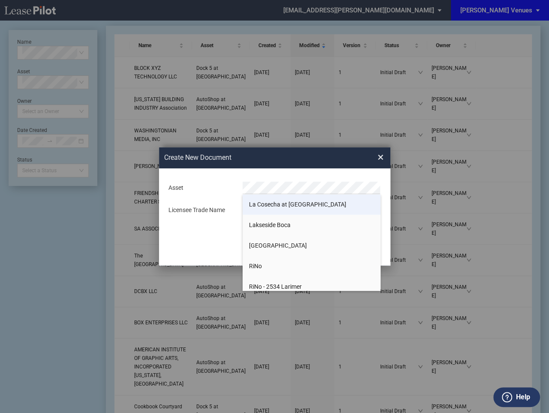
click at [266, 203] on span "La Cosecha at [GEOGRAPHIC_DATA]" at bounding box center [297, 204] width 97 height 7
